Goal: Answer question/provide support: Share knowledge or assist other users

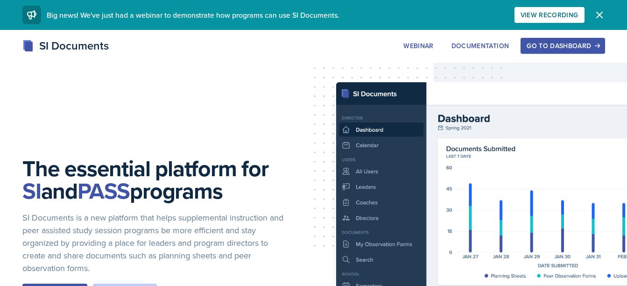
click at [557, 44] on div "Go to Dashboard" at bounding box center [562, 45] width 72 height 7
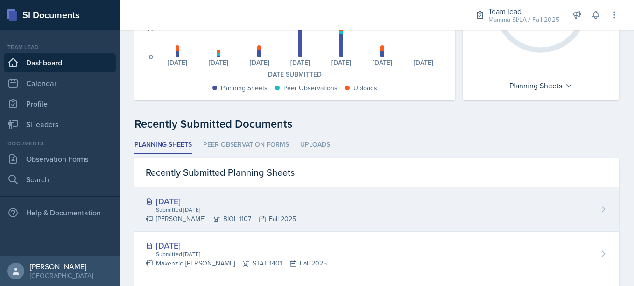
scroll to position [159, 0]
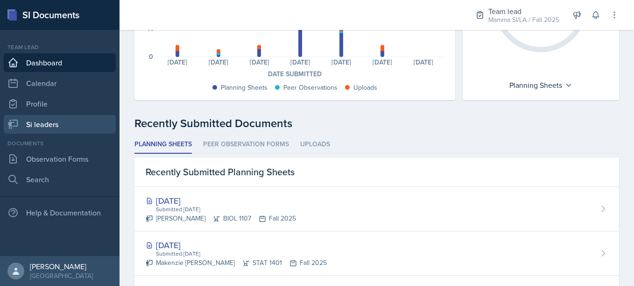
click at [49, 124] on link "Si leaders" at bounding box center [60, 124] width 112 height 19
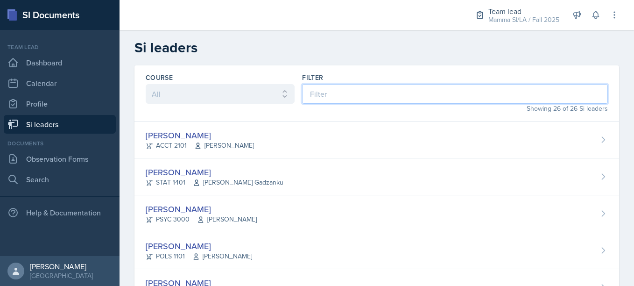
click at [329, 93] on input at bounding box center [455, 94] width 306 height 20
type input "[PERSON_NAME]"
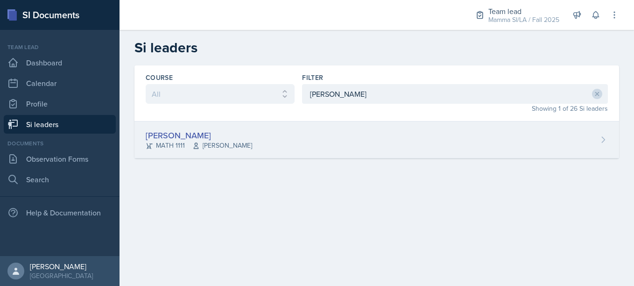
click at [248, 134] on div "[PERSON_NAME]" at bounding box center [199, 135] width 106 height 13
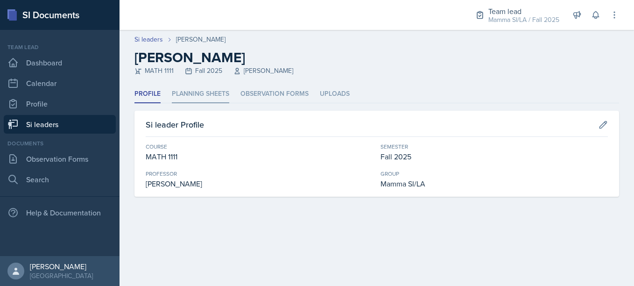
click at [215, 91] on li "Planning Sheets" at bounding box center [200, 94] width 57 height 18
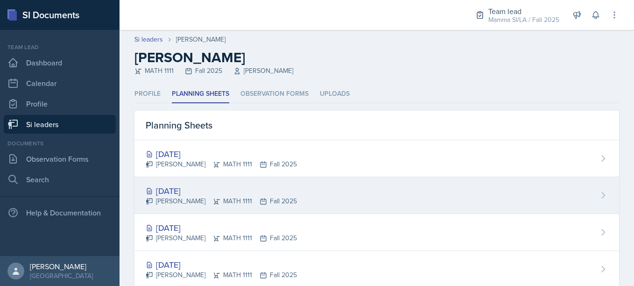
click at [214, 198] on icon at bounding box center [216, 200] width 7 height 7
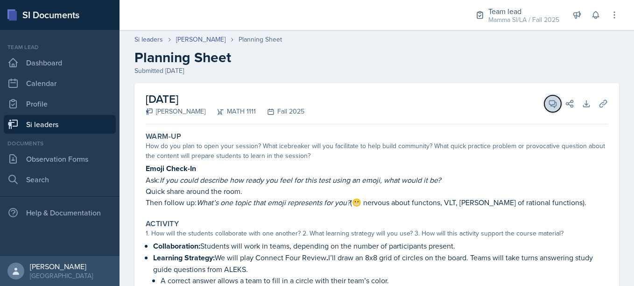
click at [549, 104] on icon at bounding box center [552, 103] width 7 height 7
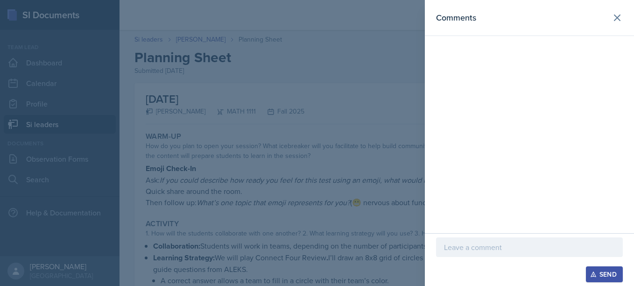
click at [498, 248] on p at bounding box center [529, 246] width 171 height 11
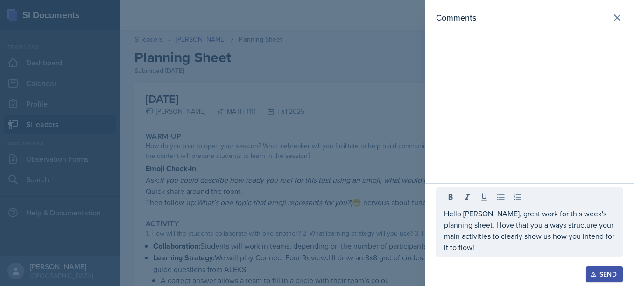
click at [603, 268] on button "Send" at bounding box center [603, 274] width 37 height 16
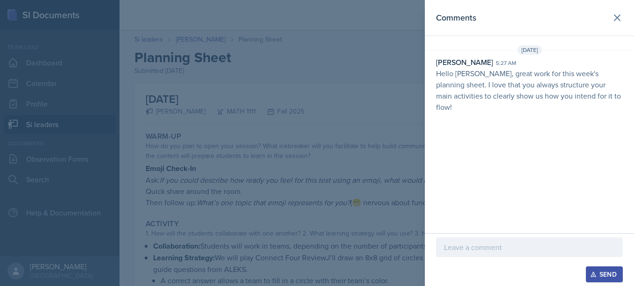
click at [414, 153] on div at bounding box center [317, 143] width 634 height 286
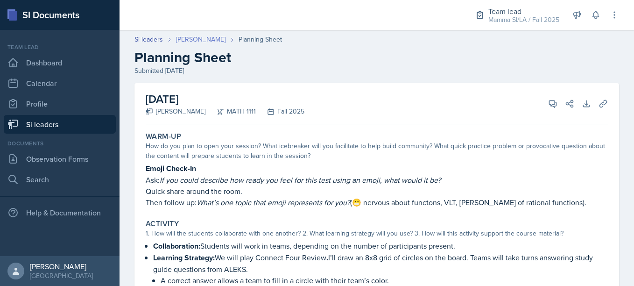
click at [209, 40] on link "[PERSON_NAME]" at bounding box center [200, 40] width 49 height 10
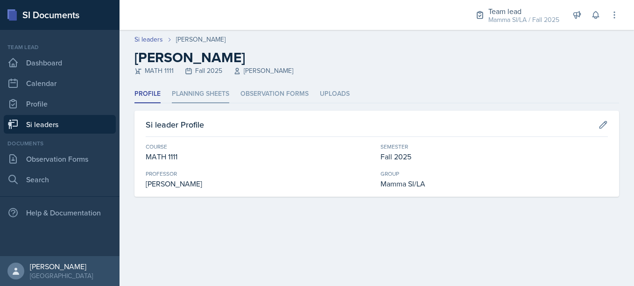
click at [198, 91] on li "Planning Sheets" at bounding box center [200, 94] width 57 height 18
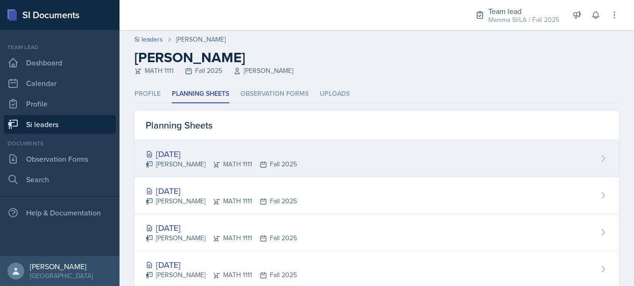
click at [207, 146] on div "[DATE] [PERSON_NAME] MATH 1111 Fall 2025" at bounding box center [376, 158] width 484 height 37
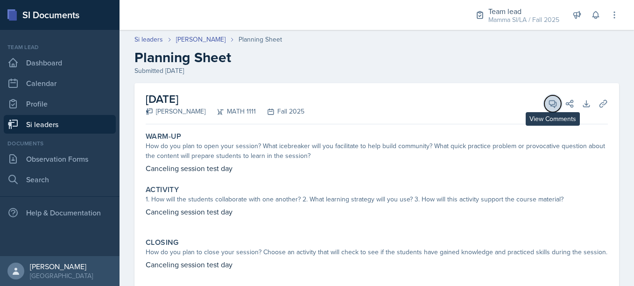
click at [545, 95] on button "View Comments" at bounding box center [552, 103] width 17 height 17
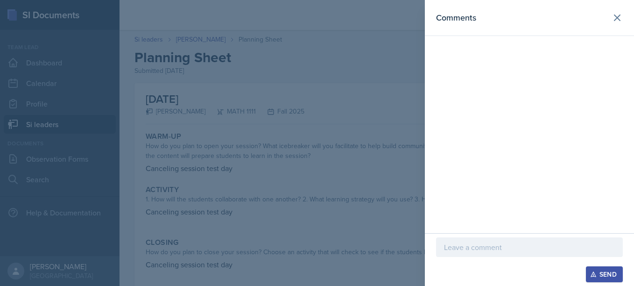
click at [491, 254] on div at bounding box center [529, 247] width 187 height 20
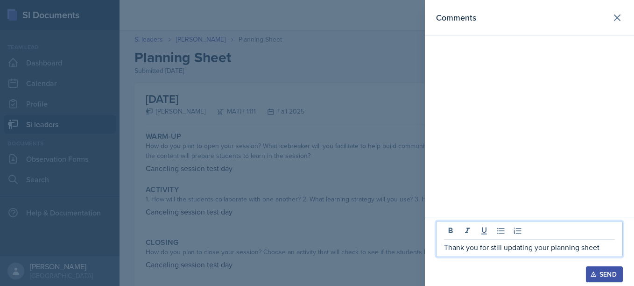
click at [612, 275] on div "Send" at bounding box center [604, 273] width 25 height 7
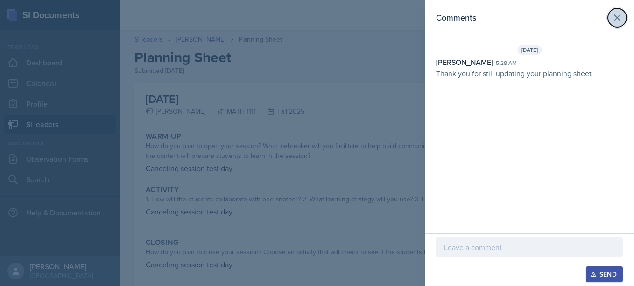
click at [619, 14] on icon at bounding box center [616, 17] width 11 height 11
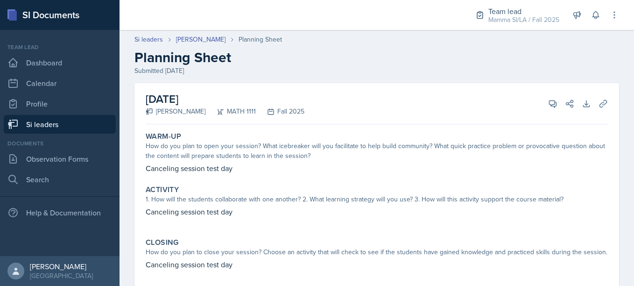
click at [205, 46] on div "Si leaders [PERSON_NAME] Planning Sheet Planning Sheet Submitted [DATE]" at bounding box center [376, 55] width 514 height 41
click at [162, 40] on link "Si leaders" at bounding box center [148, 40] width 28 height 10
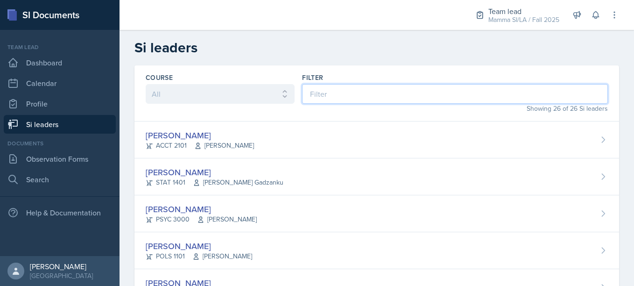
click at [327, 92] on input at bounding box center [455, 94] width 306 height 20
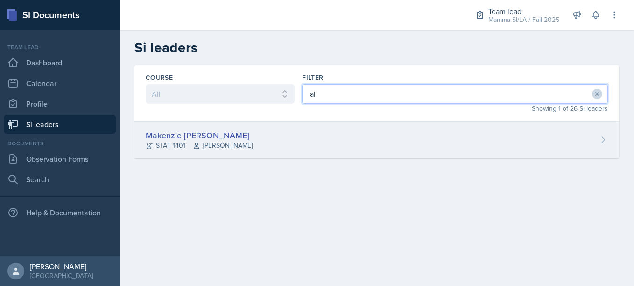
type input "ai"
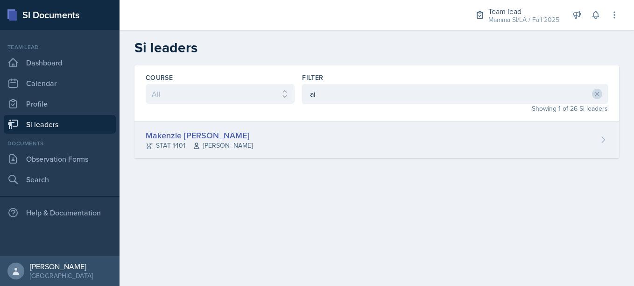
click at [283, 135] on div "Makenzie [PERSON_NAME] STAT 1401 [PERSON_NAME]" at bounding box center [376, 139] width 484 height 37
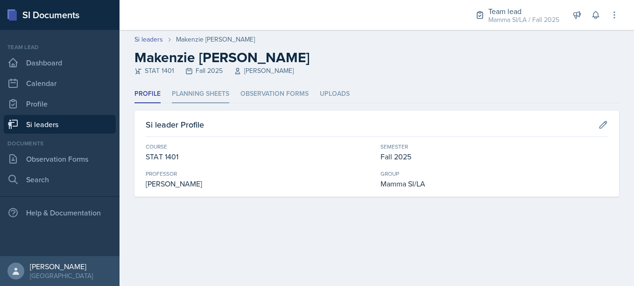
click at [210, 94] on li "Planning Sheets" at bounding box center [200, 94] width 57 height 18
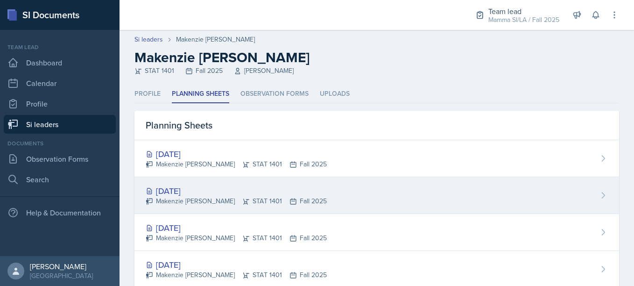
click at [246, 195] on div "[DATE]" at bounding box center [236, 190] width 181 height 13
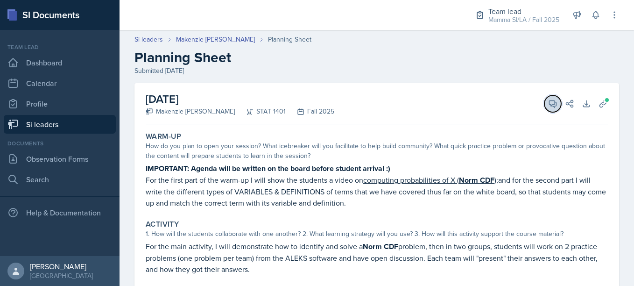
click at [553, 102] on span at bounding box center [555, 100] width 5 height 5
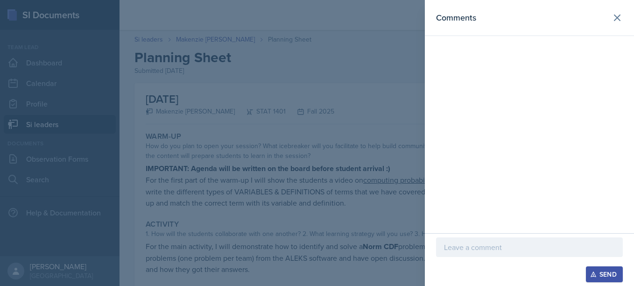
click at [260, 153] on div at bounding box center [317, 143] width 634 height 286
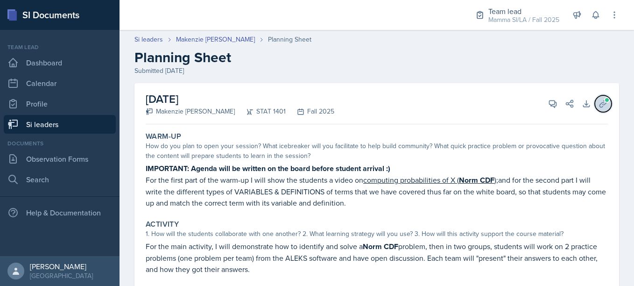
click at [601, 104] on button "Uploads" at bounding box center [602, 103] width 17 height 17
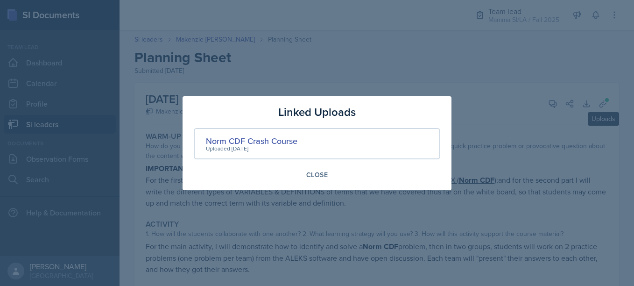
click at [553, 213] on div at bounding box center [317, 143] width 634 height 286
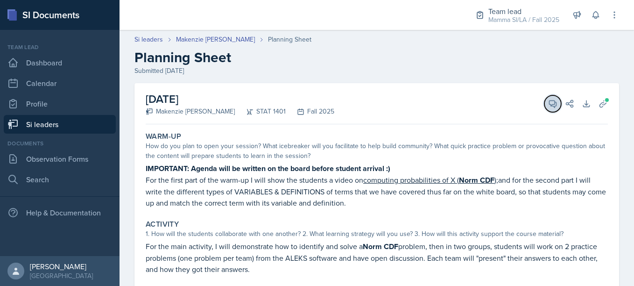
click at [550, 110] on button "View Comments" at bounding box center [552, 103] width 17 height 17
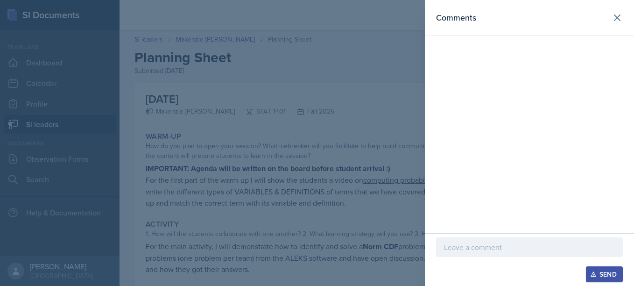
click at [511, 255] on div at bounding box center [529, 247] width 187 height 20
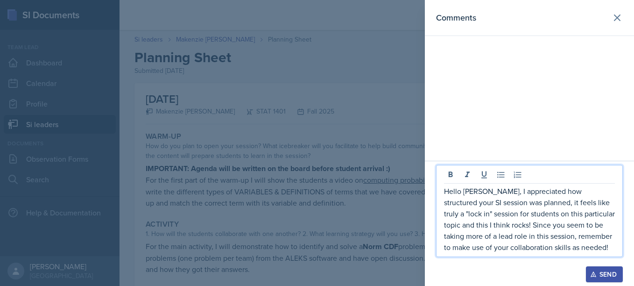
click at [604, 279] on button "Send" at bounding box center [603, 274] width 37 height 16
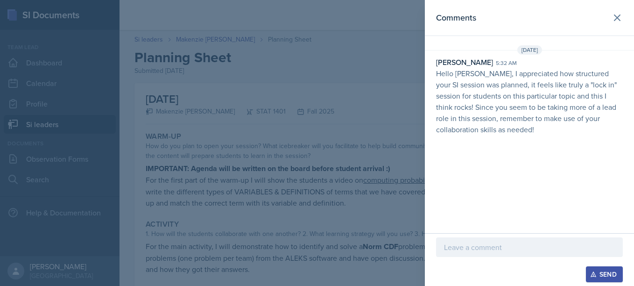
click at [318, 211] on div at bounding box center [317, 143] width 634 height 286
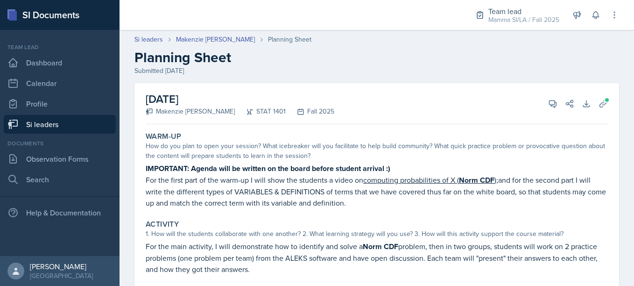
click at [233, 30] on header "Si leaders [PERSON_NAME] Planning Sheet Planning Sheet Submitted [DATE]" at bounding box center [376, 55] width 514 height 60
click at [229, 36] on link "Makenzie [PERSON_NAME]" at bounding box center [215, 40] width 79 height 10
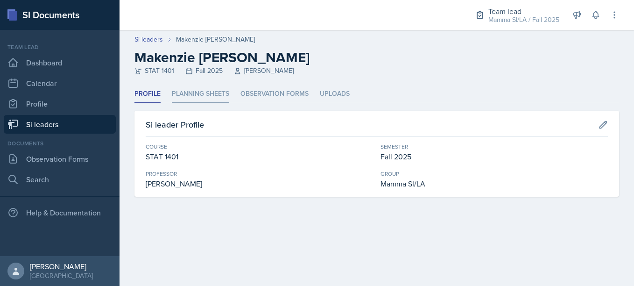
click at [208, 99] on li "Planning Sheets" at bounding box center [200, 94] width 57 height 18
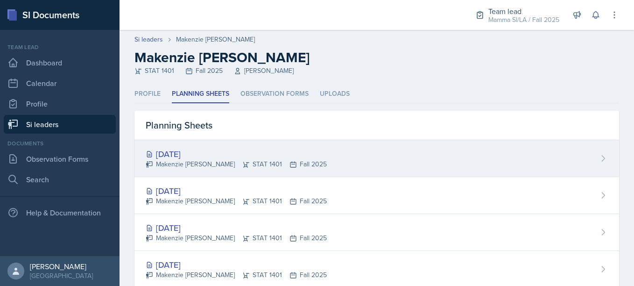
click at [284, 157] on div "[DATE]" at bounding box center [236, 153] width 181 height 13
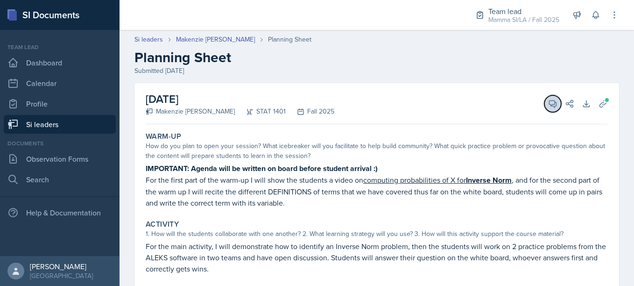
click at [544, 100] on button "View Comments" at bounding box center [552, 103] width 17 height 17
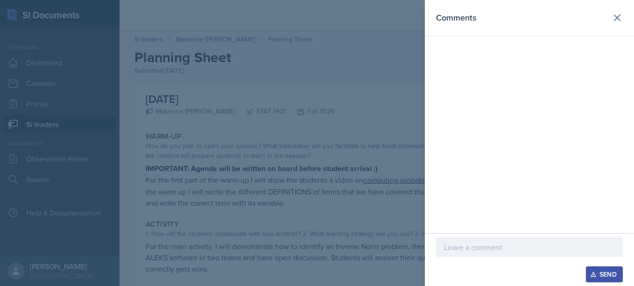
click at [496, 251] on p at bounding box center [529, 246] width 171 height 11
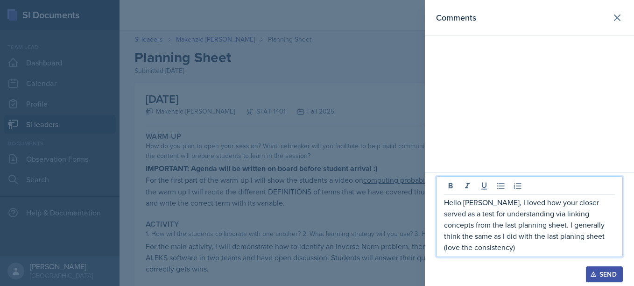
drag, startPoint x: 508, startPoint y: 246, endPoint x: 467, endPoint y: 198, distance: 62.9
click at [438, 172] on div "Comments" at bounding box center [529, 86] width 209 height 172
drag, startPoint x: 491, startPoint y: 240, endPoint x: 513, endPoint y: 249, distance: 23.6
click at [513, 249] on div "Hello [PERSON_NAME], I loved how your closer served as a test for understanding…" at bounding box center [529, 229] width 209 height 114
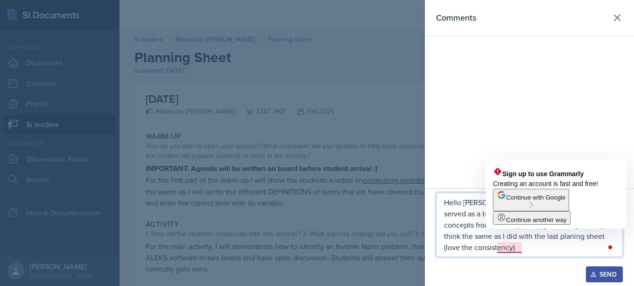
click at [513, 249] on p "Hello [PERSON_NAME], I loved how your closer served as a test for understanding…" at bounding box center [529, 224] width 171 height 56
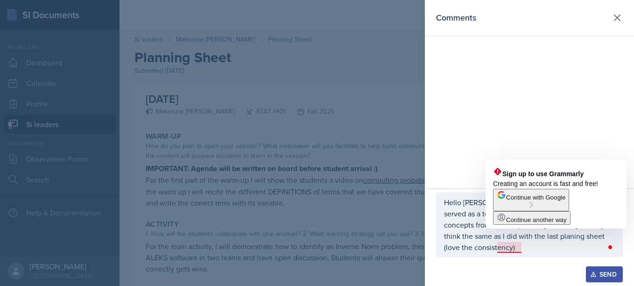
drag, startPoint x: 513, startPoint y: 249, endPoint x: 449, endPoint y: 147, distance: 120.1
click at [449, 147] on div "Comments" at bounding box center [529, 94] width 209 height 188
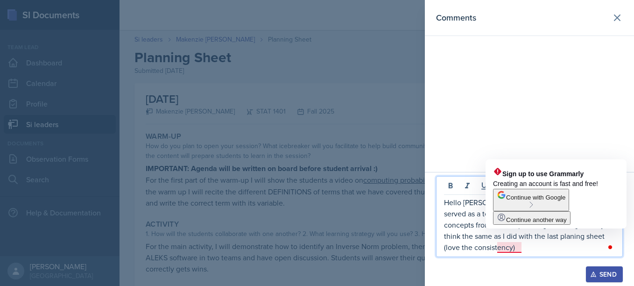
click at [507, 249] on p "Hello [PERSON_NAME], I loved how your closer served as a test for understanding…" at bounding box center [529, 224] width 171 height 56
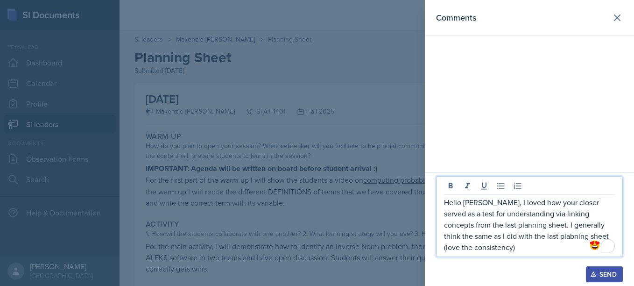
click at [454, 214] on p "Hello [PERSON_NAME], I loved how your closer served as a test for understanding…" at bounding box center [529, 224] width 171 height 56
click at [454, 214] on p "Hello [PERSON_NAME], I loved how your closer served as check t for understandin…" at bounding box center [529, 224] width 171 height 56
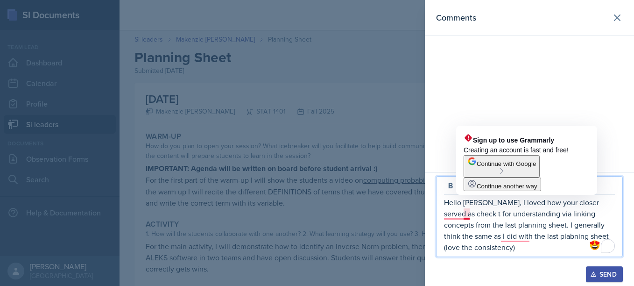
click at [471, 210] on p "Hello [PERSON_NAME], I loved how your closer served as check t for understandin…" at bounding box center [529, 224] width 171 height 56
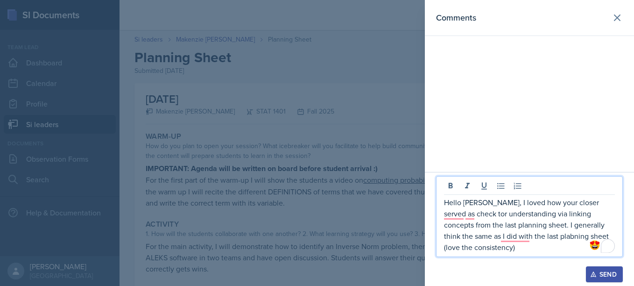
click at [605, 200] on p "Hello [PERSON_NAME], I loved how your closer served as check tor understanding …" at bounding box center [529, 224] width 171 height 56
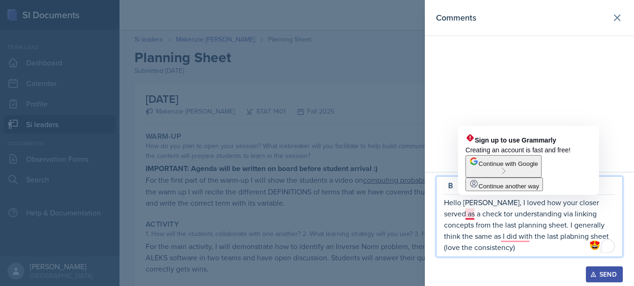
click at [469, 214] on p "Hello [PERSON_NAME], I loved how your closer served as a check tor understandin…" at bounding box center [529, 224] width 171 height 56
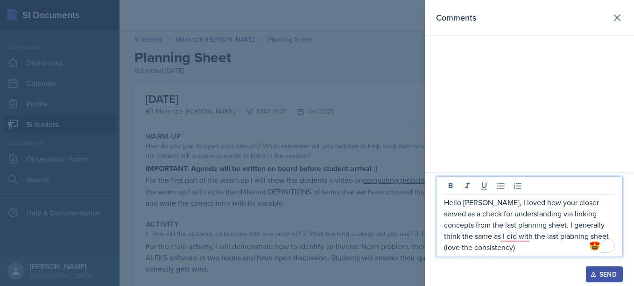
click at [545, 234] on p "Hello [PERSON_NAME], I loved how your closer served as a check for understandin…" at bounding box center [529, 224] width 171 height 56
click at [550, 236] on p "Hello [PERSON_NAME], I loved how your closer served as a check for understandin…" at bounding box center [529, 224] width 171 height 56
click at [597, 246] on p "Hello [PERSON_NAME], I loved how your closer served as a check for understandin…" at bounding box center [529, 224] width 171 height 56
click at [619, 267] on button "Send" at bounding box center [603, 274] width 37 height 16
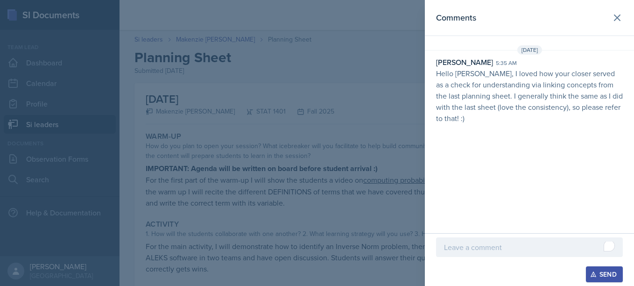
click at [341, 118] on div at bounding box center [317, 143] width 634 height 286
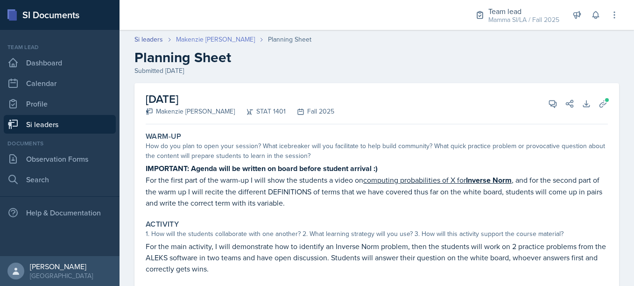
click at [199, 43] on link "Makenzie [PERSON_NAME]" at bounding box center [215, 40] width 79 height 10
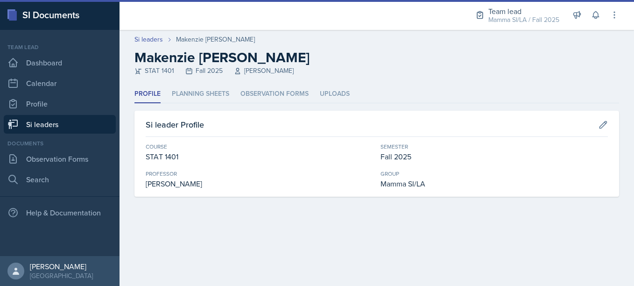
click at [199, 43] on div "Makenzie [PERSON_NAME]" at bounding box center [215, 40] width 79 height 10
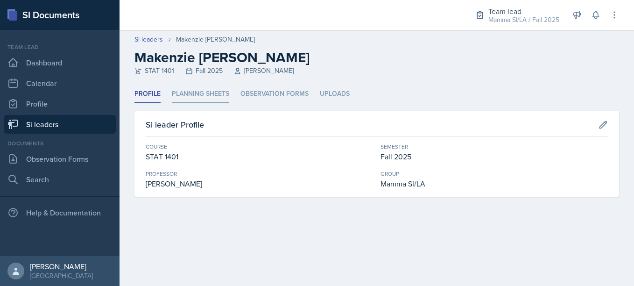
drag, startPoint x: 199, startPoint y: 84, endPoint x: 196, endPoint y: 93, distance: 9.2
click at [196, 93] on div "Si leaders [PERSON_NAME] [PERSON_NAME] STAT 1401 Fall 2025 [PERSON_NAME] Profil…" at bounding box center [376, 124] width 514 height 189
click at [196, 93] on li "Planning Sheets" at bounding box center [200, 94] width 57 height 18
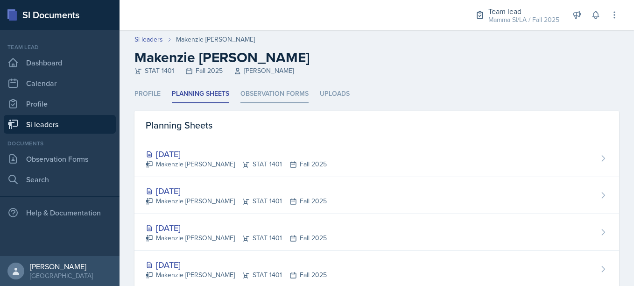
click at [249, 93] on li "Observation Forms" at bounding box center [274, 94] width 68 height 18
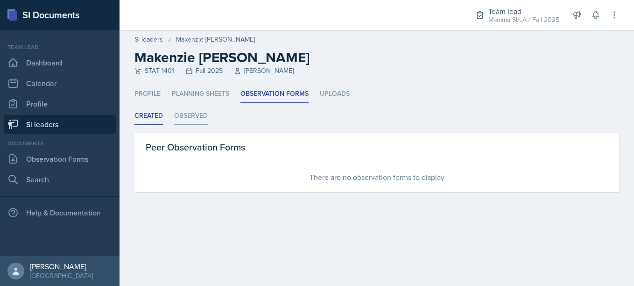
click at [193, 115] on li "Observed" at bounding box center [191, 116] width 34 height 18
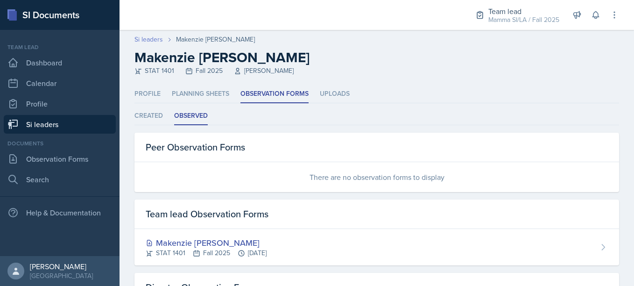
click at [152, 43] on link "Si leaders" at bounding box center [148, 40] width 28 height 10
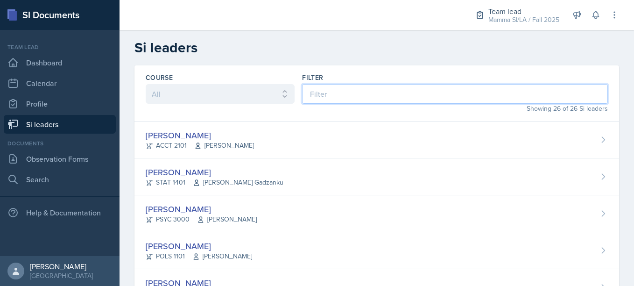
click at [351, 90] on input at bounding box center [455, 94] width 306 height 20
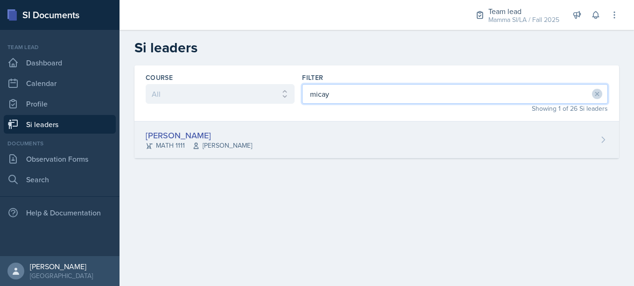
type input "micay"
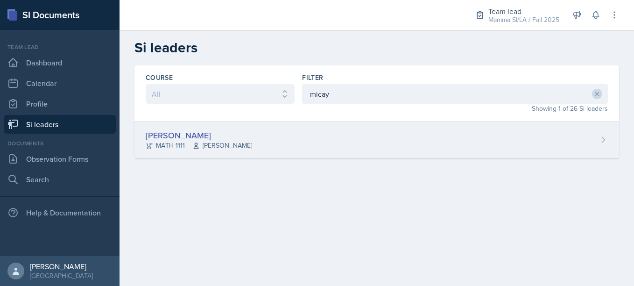
click at [294, 126] on div "[PERSON_NAME] MATH 1111 [PERSON_NAME]" at bounding box center [376, 139] width 484 height 37
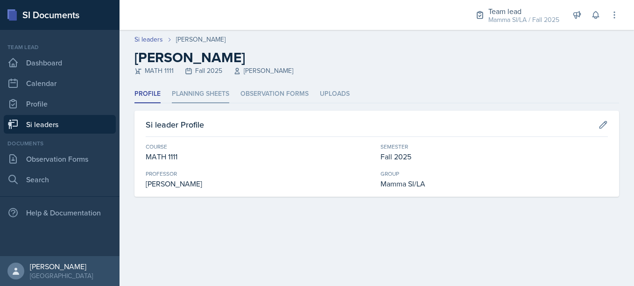
click at [181, 86] on li "Planning Sheets" at bounding box center [200, 94] width 57 height 18
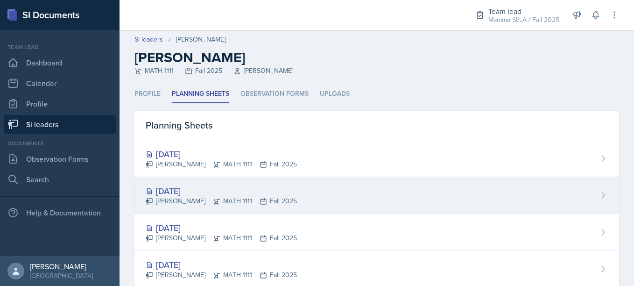
click at [166, 190] on div "[DATE]" at bounding box center [221, 190] width 151 height 13
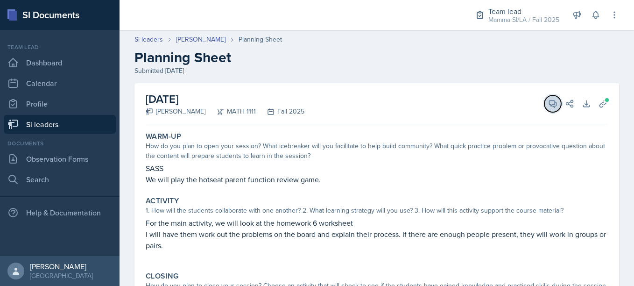
click at [548, 103] on icon at bounding box center [552, 103] width 9 height 9
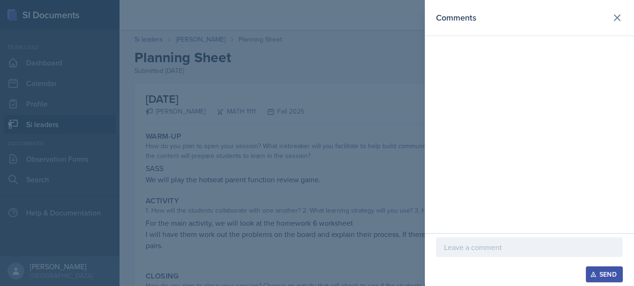
click at [418, 70] on div at bounding box center [317, 143] width 634 height 286
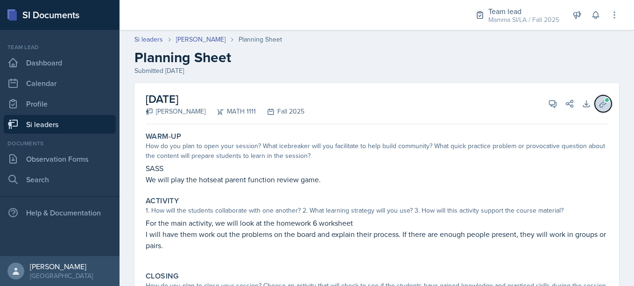
click at [604, 99] on span at bounding box center [607, 100] width 6 height 6
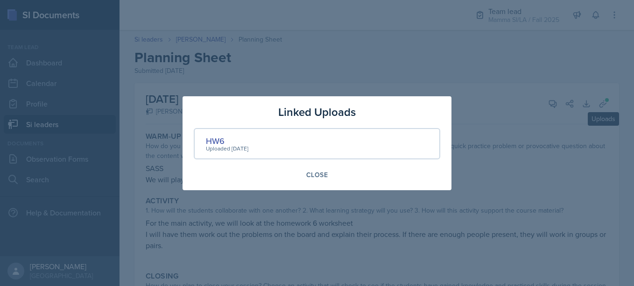
click at [521, 167] on div at bounding box center [317, 143] width 634 height 286
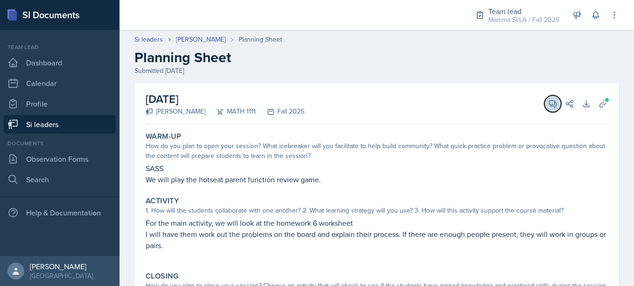
click at [549, 104] on icon at bounding box center [552, 103] width 7 height 7
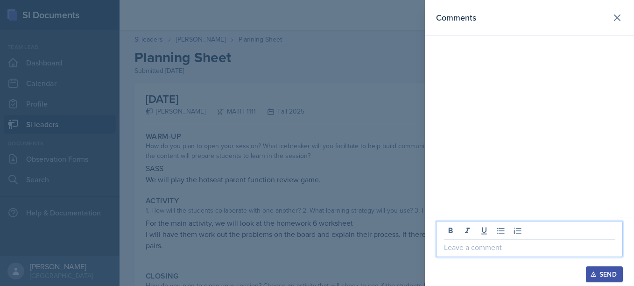
click at [474, 244] on p at bounding box center [529, 246] width 171 height 11
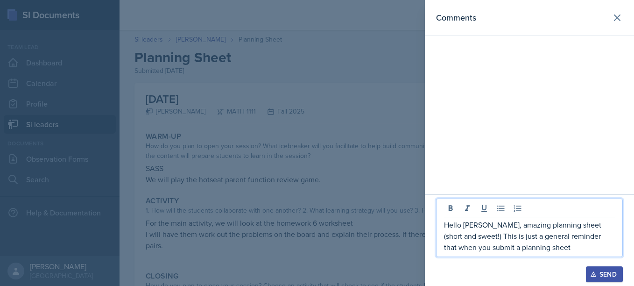
click at [543, 247] on p "Hello [PERSON_NAME], amazing planning sheet (short and sweet!) This is just a g…" at bounding box center [529, 236] width 171 height 34
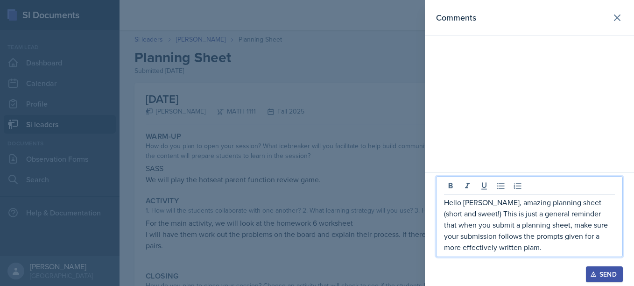
click at [533, 250] on p "Hello [PERSON_NAME], amazing planning sheet (short and sweet!) This is just a g…" at bounding box center [529, 224] width 171 height 56
click at [573, 250] on p "Hello [PERSON_NAME], amazing planning sheet (short and sweet!) This is just a g…" at bounding box center [529, 224] width 171 height 56
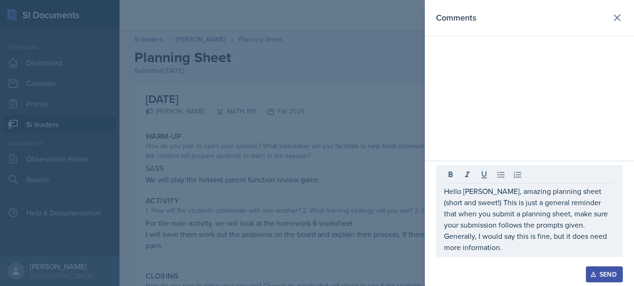
click at [366, 166] on div at bounding box center [317, 143] width 634 height 286
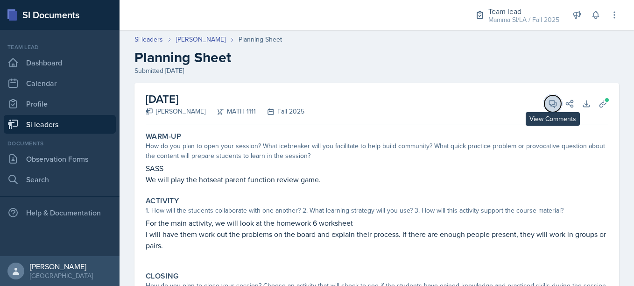
click at [544, 108] on button "View Comments" at bounding box center [552, 103] width 17 height 17
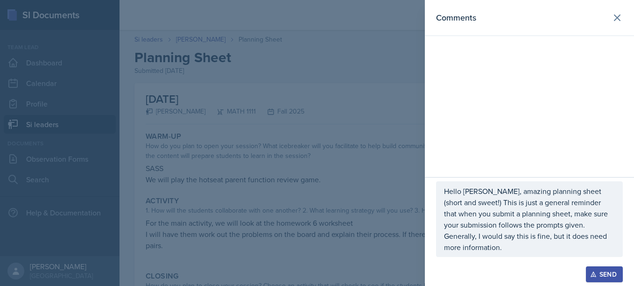
click at [505, 251] on p "Hello [PERSON_NAME], amazing planning sheet (short and sweet!) This is just a g…" at bounding box center [529, 218] width 171 height 67
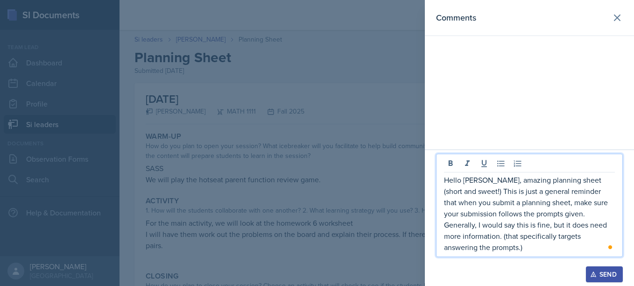
click at [483, 234] on p "Hello [PERSON_NAME], amazing planning sheet (short and sweet!) This is just a g…" at bounding box center [529, 213] width 171 height 78
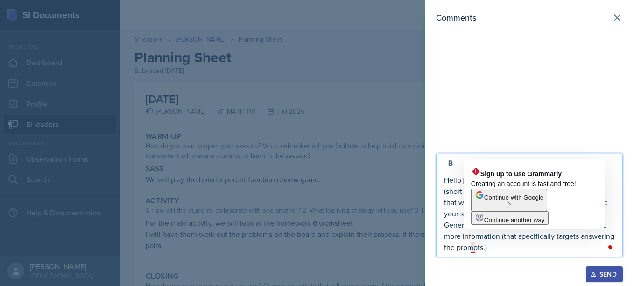
click at [471, 245] on p "Hello [PERSON_NAME], amazing planning sheet (short and sweet!) This is just a g…" at bounding box center [529, 213] width 171 height 78
click at [476, 251] on p "Hello [PERSON_NAME], amazing planning sheet (short and sweet!) This is just a g…" at bounding box center [529, 213] width 171 height 78
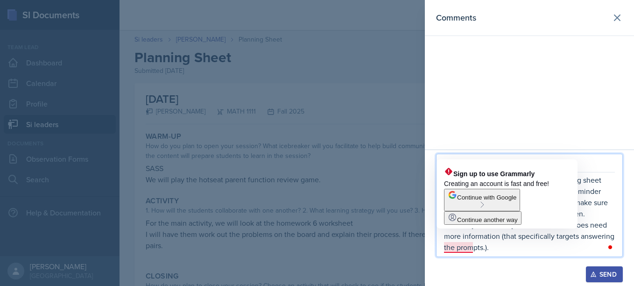
click at [472, 250] on p "Hello [PERSON_NAME], amazing planning sheet (short and sweet!) This is just a g…" at bounding box center [529, 213] width 171 height 78
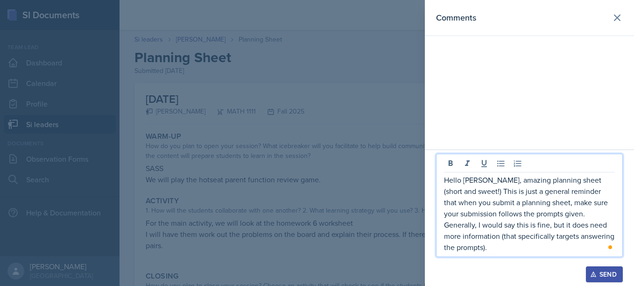
click at [486, 248] on p "Hello [PERSON_NAME], amazing planning sheet (short and sweet!) This is just a g…" at bounding box center [529, 213] width 171 height 78
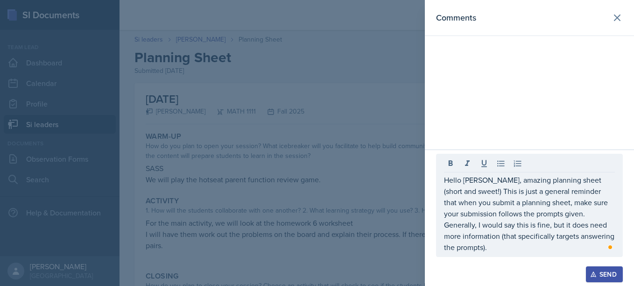
click at [597, 270] on button "Send" at bounding box center [603, 274] width 37 height 16
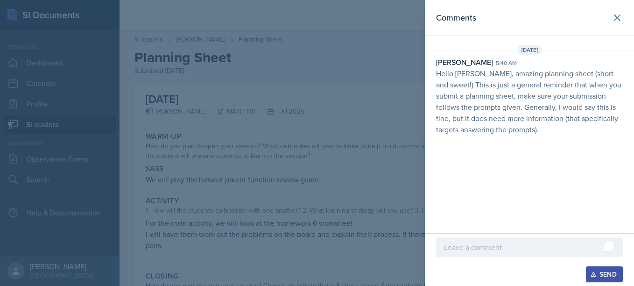
click at [615, 8] on header "Comments" at bounding box center [529, 18] width 209 height 36
click at [616, 16] on icon at bounding box center [616, 17] width 11 height 11
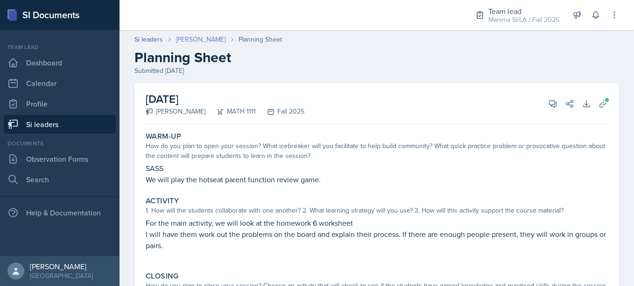
click at [214, 36] on link "[PERSON_NAME]" at bounding box center [200, 40] width 49 height 10
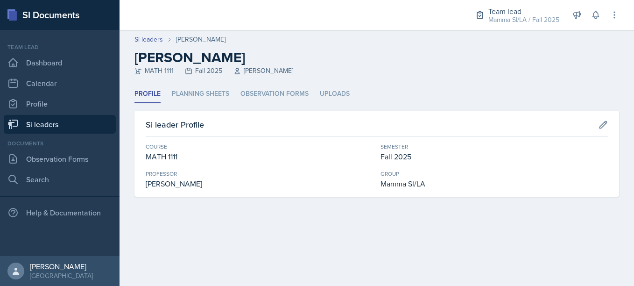
click at [223, 109] on div "Profile Planning Sheets Observation Forms Uploads Profile Planning Sheets Obser…" at bounding box center [376, 140] width 484 height 111
click at [209, 94] on li "Planning Sheets" at bounding box center [200, 94] width 57 height 18
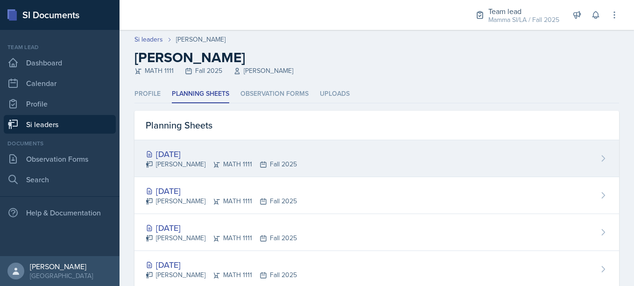
click at [312, 148] on div "[DATE] [PERSON_NAME] MATH 1111 Fall 2025" at bounding box center [376, 158] width 484 height 37
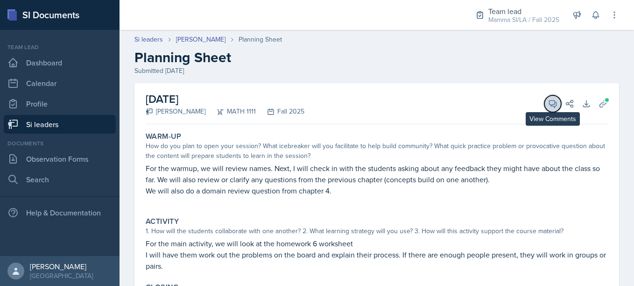
click at [550, 102] on button "View Comments" at bounding box center [552, 103] width 17 height 17
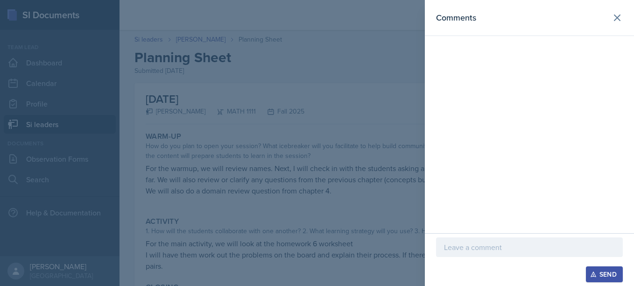
click at [507, 252] on p at bounding box center [529, 246] width 171 height 11
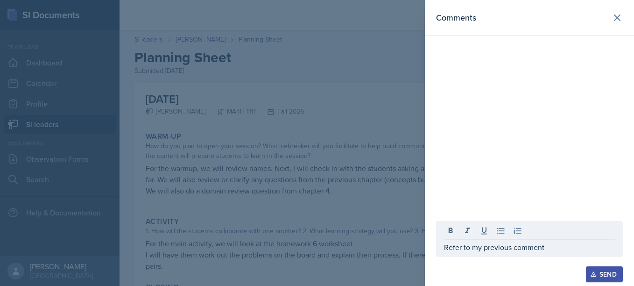
click at [441, 251] on div "Refer to my previous comment" at bounding box center [529, 239] width 187 height 36
click at [439, 251] on div "Refer to my previous comment" at bounding box center [529, 239] width 187 height 36
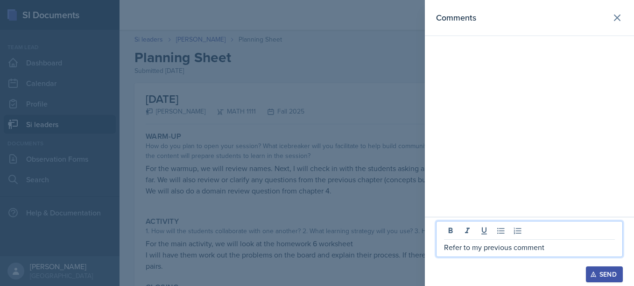
click at [444, 247] on p "Refer to my previous comment" at bounding box center [529, 246] width 171 height 11
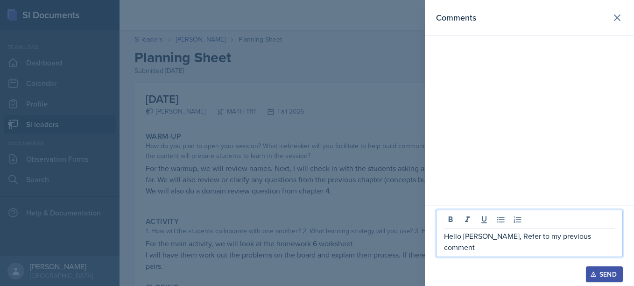
click at [594, 244] on p "Hello [PERSON_NAME], Refer to my previous comment" at bounding box center [529, 241] width 171 height 22
click at [578, 248] on p "Hello [PERSON_NAME], Refer to my previous comment. Otherwise, I hope your sessi…" at bounding box center [529, 241] width 171 height 22
click at [588, 244] on p "Hello [PERSON_NAME], Refer to my previous comment. Otherwise, I hope your sessi…" at bounding box center [529, 241] width 171 height 22
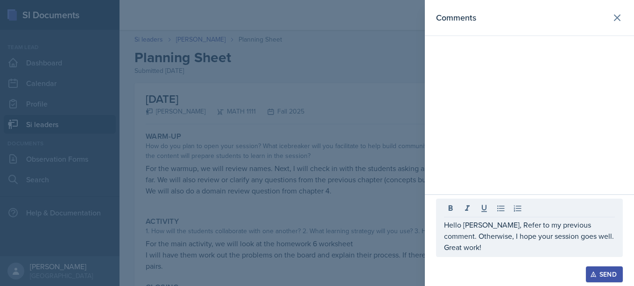
click at [603, 274] on div "Send" at bounding box center [604, 273] width 25 height 7
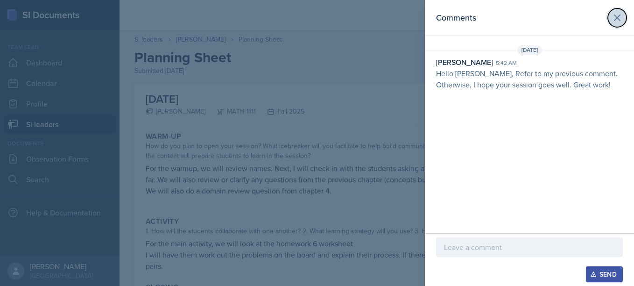
click at [616, 23] on icon at bounding box center [616, 17] width 11 height 11
